Goal: Information Seeking & Learning: Learn about a topic

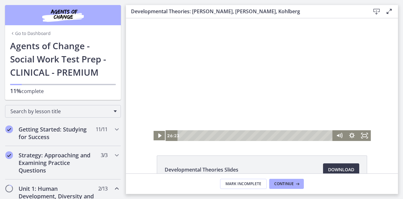
scroll to position [193, 0]
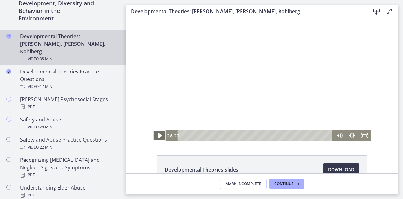
click at [156, 139] on icon "Play Video" at bounding box center [159, 135] width 15 height 13
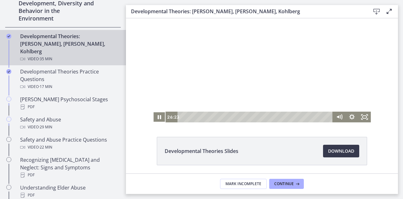
scroll to position [9, 0]
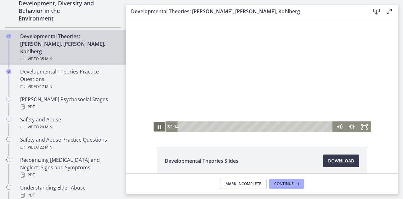
click at [156, 124] on icon "Pause" at bounding box center [159, 126] width 13 height 11
click at [158, 127] on icon "Play Video" at bounding box center [160, 126] width 4 height 5
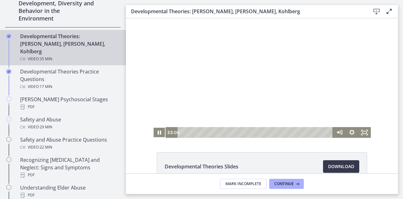
scroll to position [0, 0]
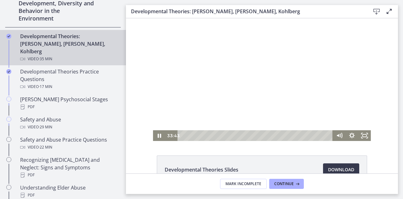
click at [195, 39] on div at bounding box center [262, 79] width 218 height 122
click at [158, 137] on icon "Play Video" at bounding box center [160, 135] width 4 height 5
drag, startPoint x: 159, startPoint y: 134, endPoint x: 159, endPoint y: 131, distance: 3.5
click at [159, 134] on icon "Pause" at bounding box center [159, 135] width 3 height 4
click at [171, 118] on div at bounding box center [262, 79] width 218 height 122
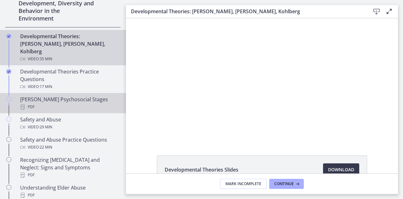
click at [57, 103] on div "PDF" at bounding box center [69, 107] width 98 height 8
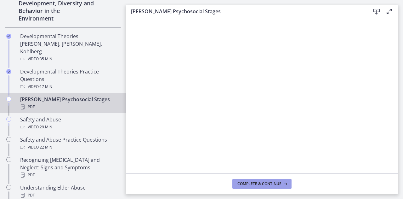
click at [271, 182] on span "Complete & continue" at bounding box center [259, 183] width 44 height 5
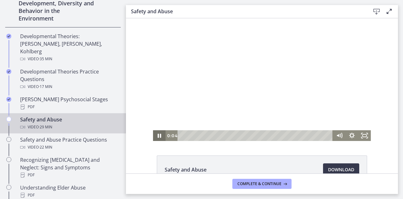
click at [158, 137] on icon "Pause" at bounding box center [159, 135] width 3 height 4
